Goal: Task Accomplishment & Management: Use online tool/utility

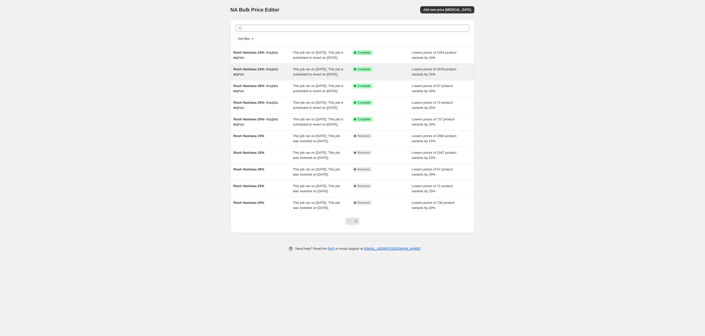
click at [275, 77] on div "Rosh Hashana 15%- בעקבות הביקוש" at bounding box center [263, 72] width 60 height 10
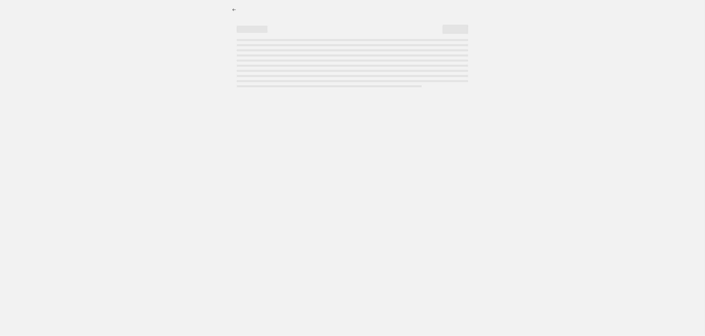
select select "percentage"
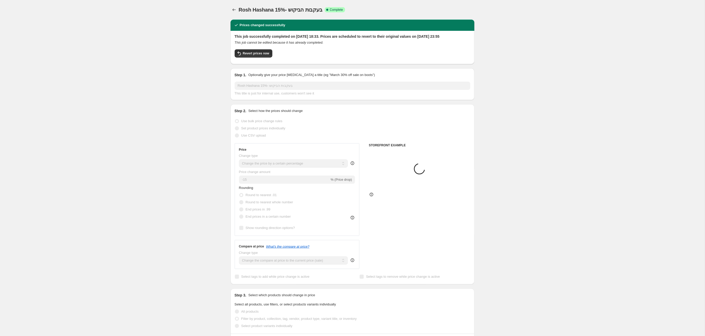
select select "tag"
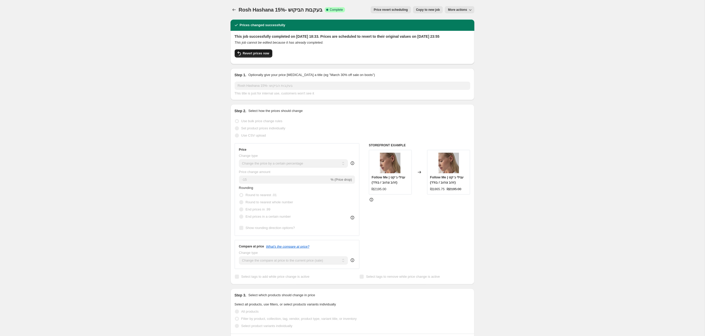
click at [253, 55] on span "Revert prices now" at bounding box center [256, 53] width 26 height 4
checkbox input "false"
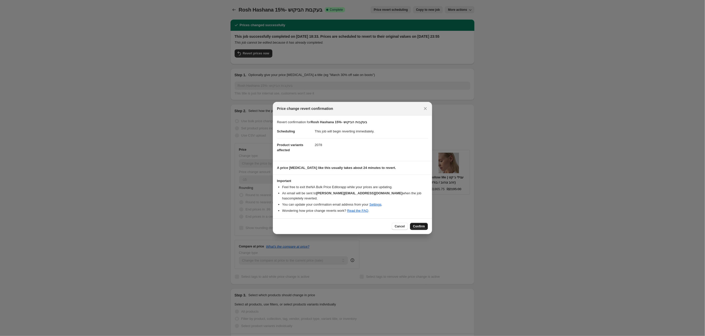
click at [421, 224] on span "Confirm" at bounding box center [419, 226] width 12 height 4
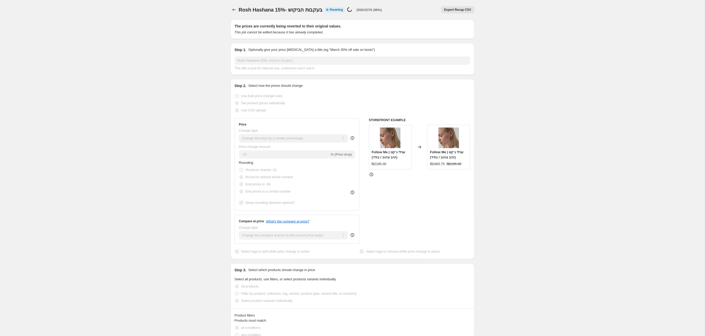
select select "percentage"
select select "tag"
checkbox input "true"
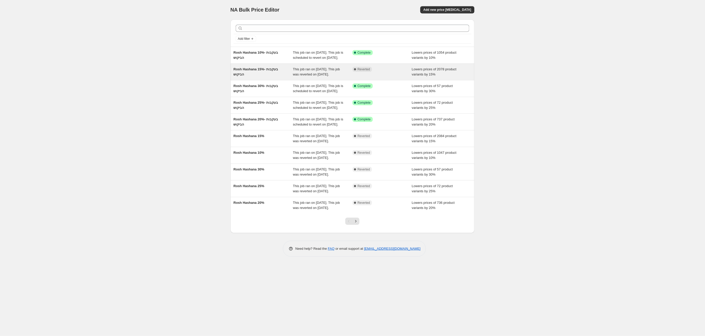
click at [264, 73] on span "Rosh Hashana 15%- בעקבות הביקוש" at bounding box center [255, 71] width 45 height 9
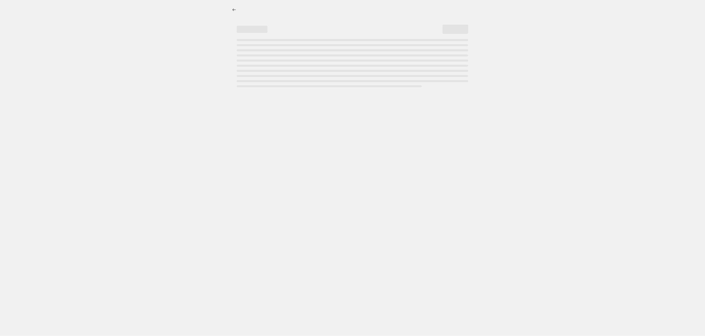
select select "percentage"
select select "tag"
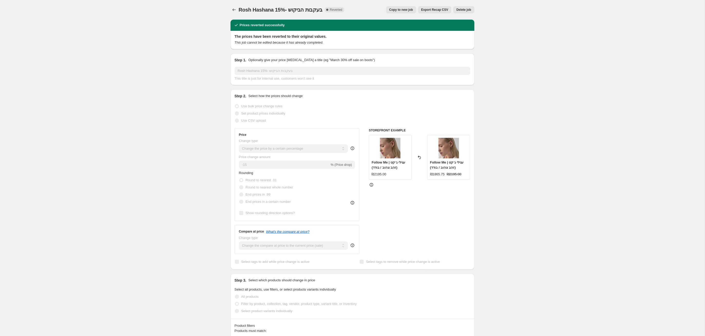
click at [407, 10] on span "Copy to new job" at bounding box center [401, 10] width 24 height 4
select select "percentage"
select select "tag"
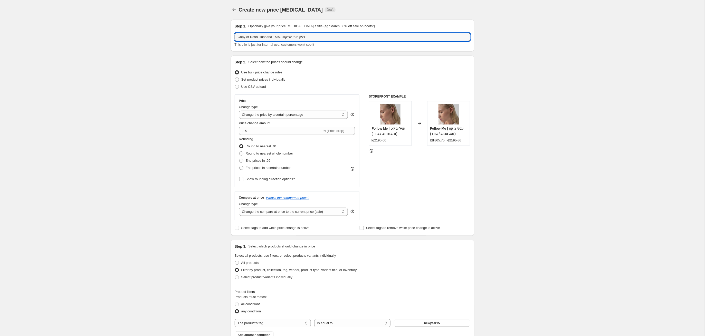
drag, startPoint x: 241, startPoint y: 37, endPoint x: 230, endPoint y: 37, distance: 11.3
click at [230, 37] on div "Step 1. Optionally give your price change job a title (eg "March 30% off sale o…" at bounding box center [352, 36] width 244 height 32
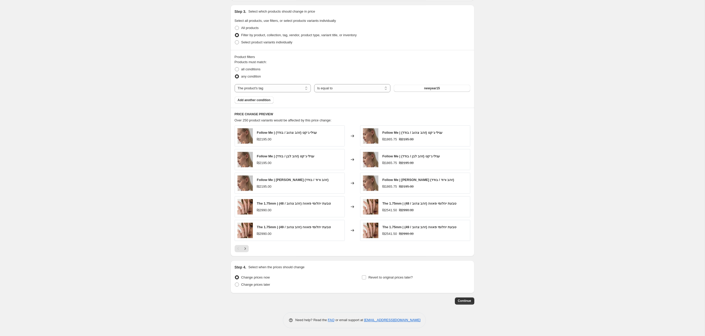
scroll to position [236, 0]
type input "Rosh Hashana 15%- בעקבות הביקוש"
click at [363, 277] on input "Revert to original prices later?" at bounding box center [364, 277] width 4 height 4
checkbox input "true"
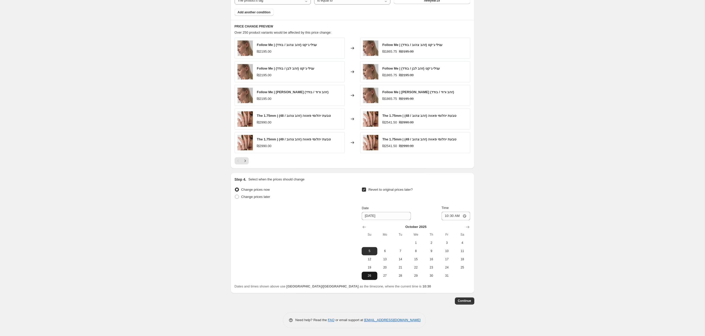
scroll to position [324, 0]
click at [362, 226] on icon "Show previous month, September 2025" at bounding box center [364, 227] width 5 height 5
click at [369, 276] on span "28" at bounding box center [369, 276] width 11 height 4
type input "9/28/2025"
click at [457, 217] on input "10:30" at bounding box center [455, 216] width 29 height 9
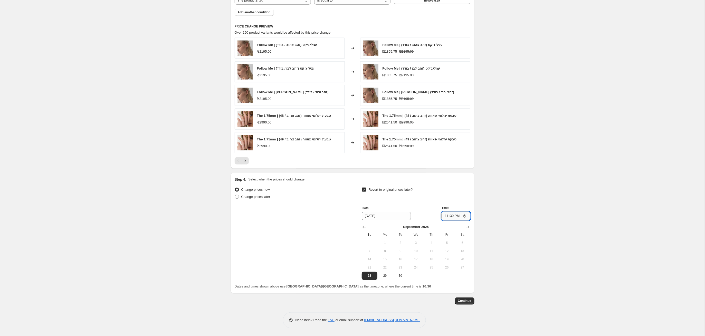
scroll to position [324, 0]
click at [465, 216] on input "23:30" at bounding box center [455, 216] width 29 height 9
type input "23:55"
click at [466, 300] on span "Continue" at bounding box center [464, 301] width 13 height 4
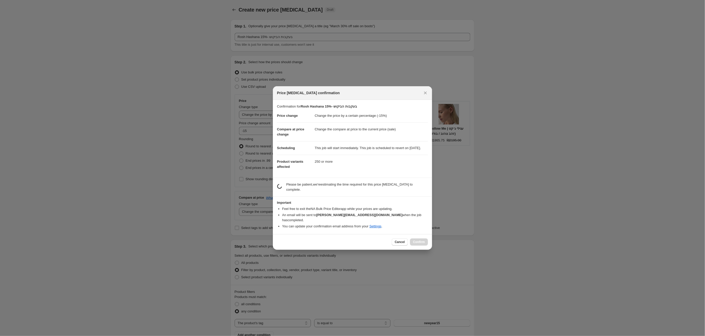
scroll to position [324, 0]
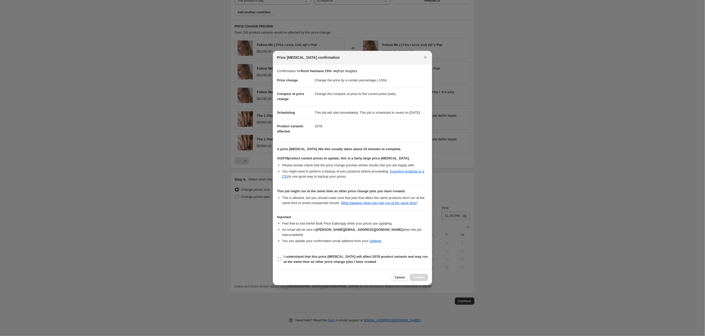
click at [279, 261] on input "I understand that this price change job will affect 2078 product variants and m…" at bounding box center [279, 259] width 4 height 4
checkbox input "true"
click at [423, 279] on span "Confirm" at bounding box center [419, 277] width 12 height 4
type input "Rosh Hashana 15%- בעקבות הביקוש"
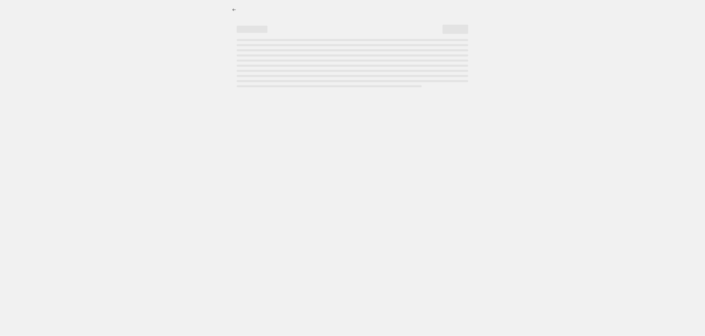
select select "percentage"
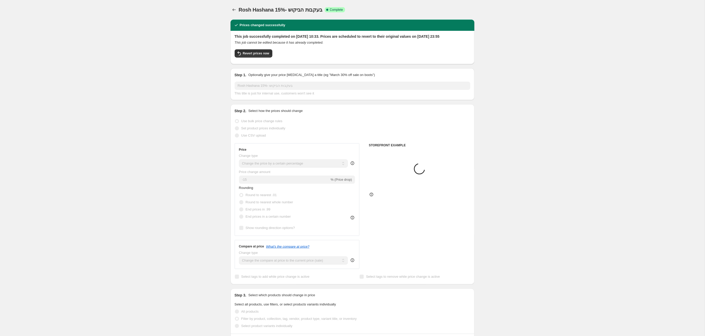
select select "tag"
